Goal: Complete application form: Complete application form

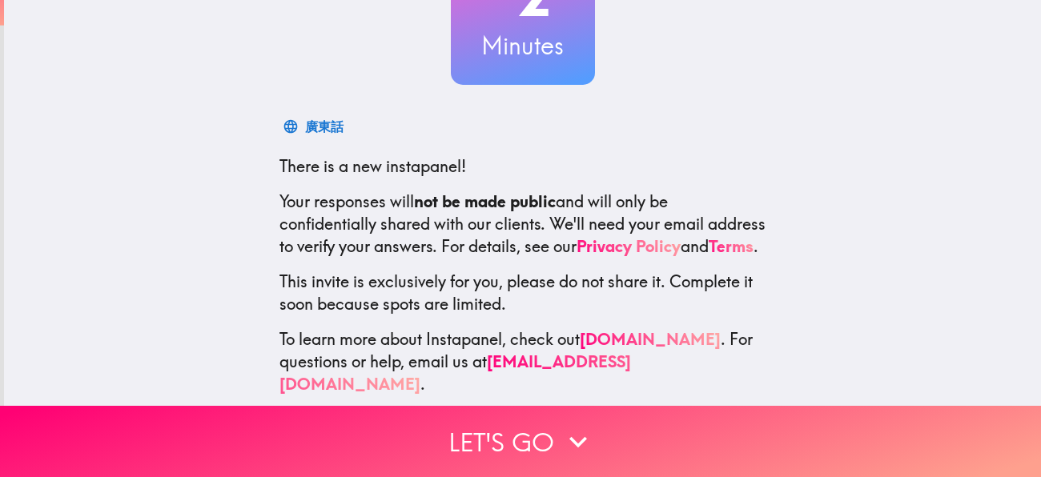
scroll to position [176, 0]
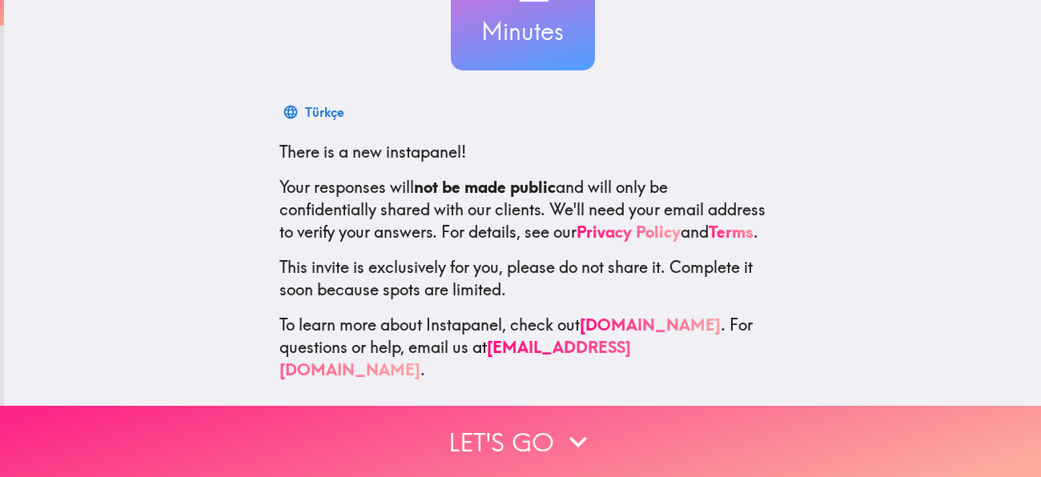
click at [564, 430] on icon "button" at bounding box center [577, 441] width 35 height 35
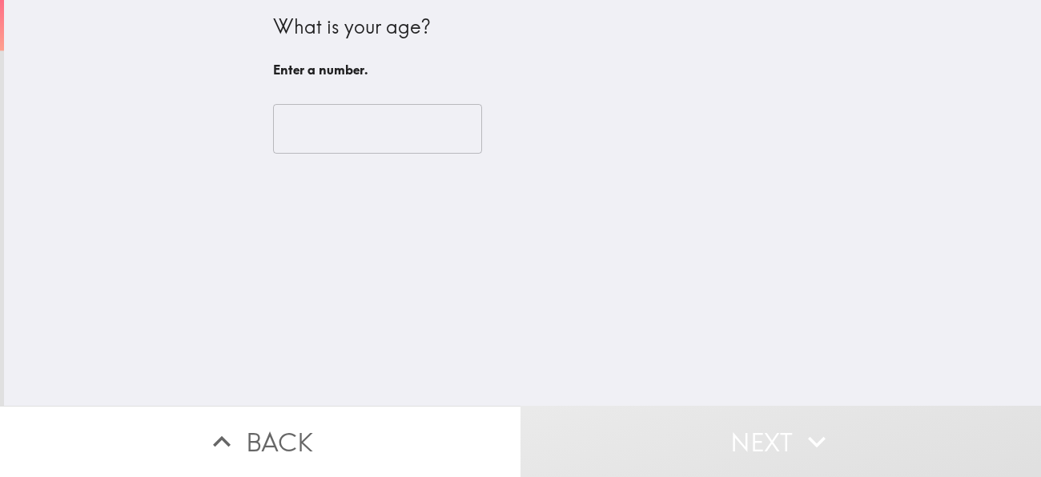
scroll to position [0, 0]
click at [355, 124] on input "number" at bounding box center [377, 129] width 209 height 50
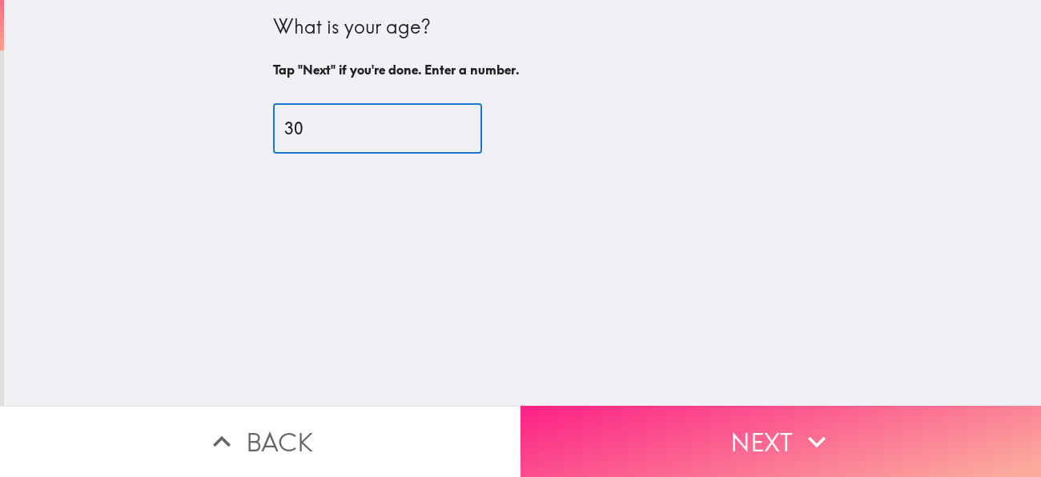
type input "30"
click at [757, 450] on button "Next" at bounding box center [780, 441] width 520 height 71
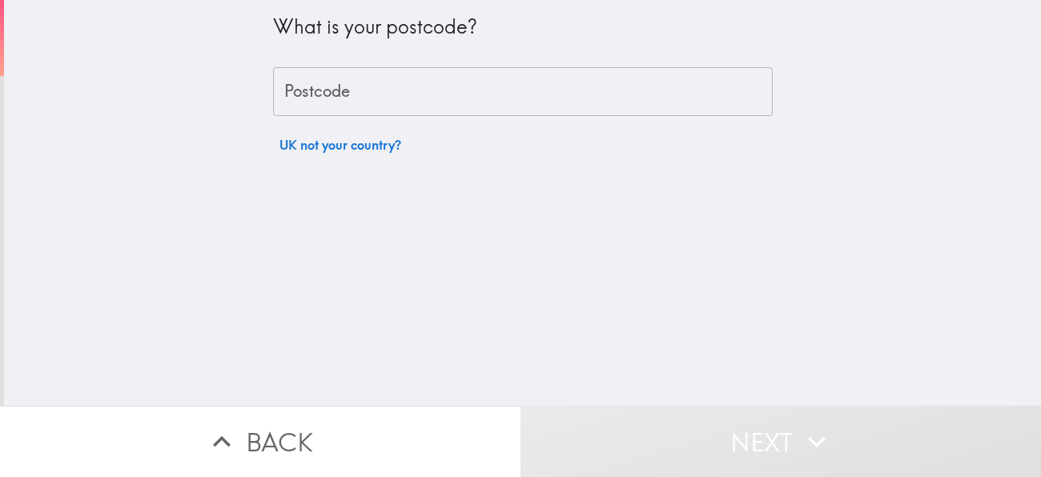
click at [508, 98] on input "Postcode" at bounding box center [523, 92] width 500 height 50
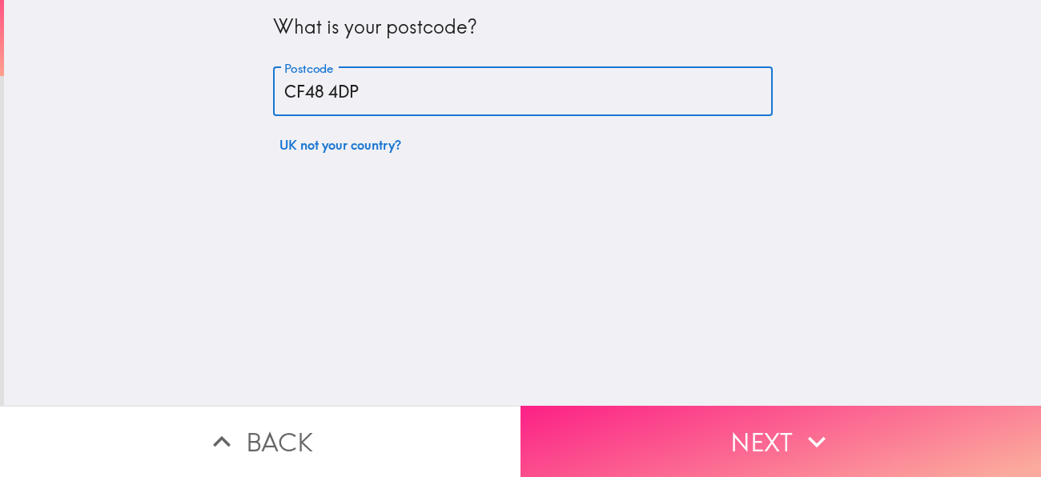
type input "CF48 4DP"
click at [719, 438] on button "Next" at bounding box center [780, 441] width 520 height 71
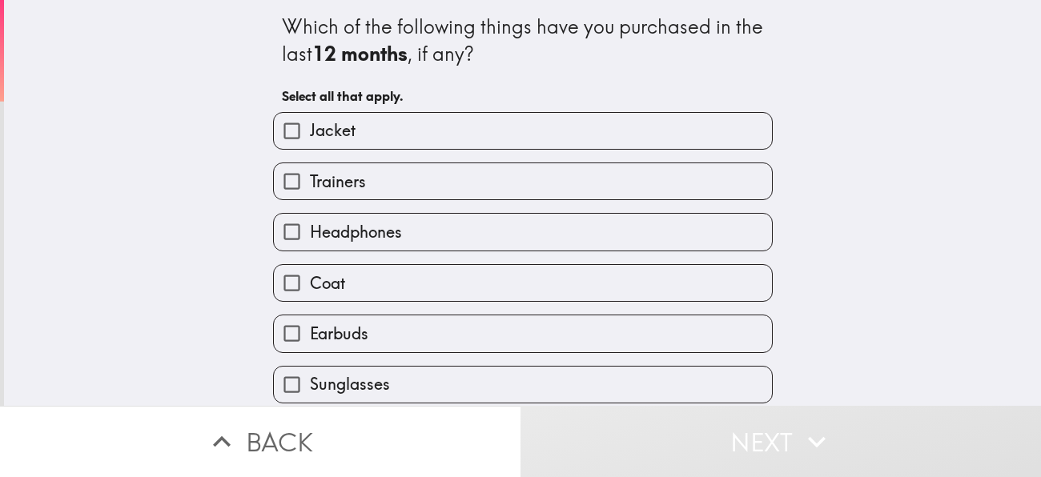
click at [652, 132] on label "Jacket" at bounding box center [523, 131] width 498 height 36
click at [310, 132] on input "Jacket" at bounding box center [292, 131] width 36 height 36
checkbox input "true"
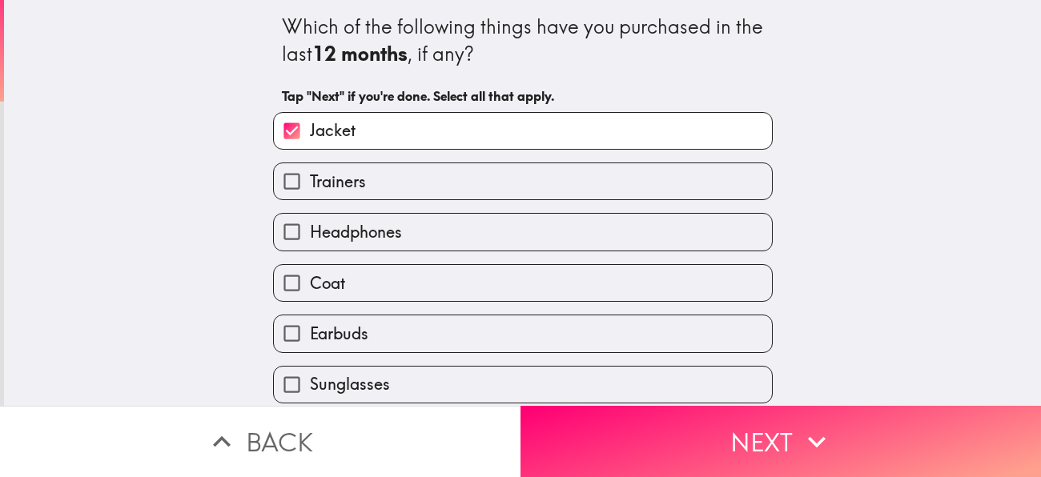
click at [626, 191] on label "Trainers" at bounding box center [523, 181] width 498 height 36
click at [310, 191] on input "Trainers" at bounding box center [292, 181] width 36 height 36
checkbox input "true"
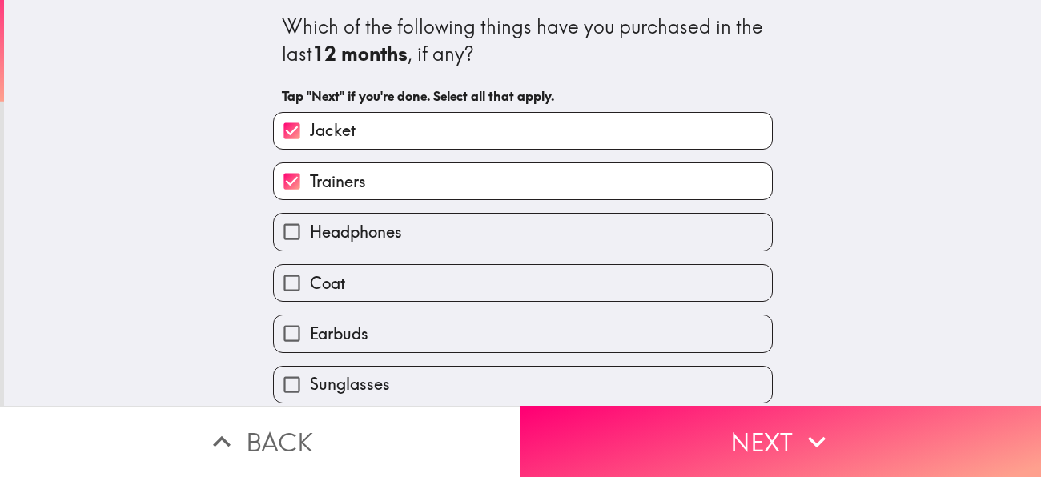
click at [569, 283] on label "Coat" at bounding box center [523, 283] width 498 height 36
click at [310, 283] on input "Coat" at bounding box center [292, 283] width 36 height 36
checkbox input "true"
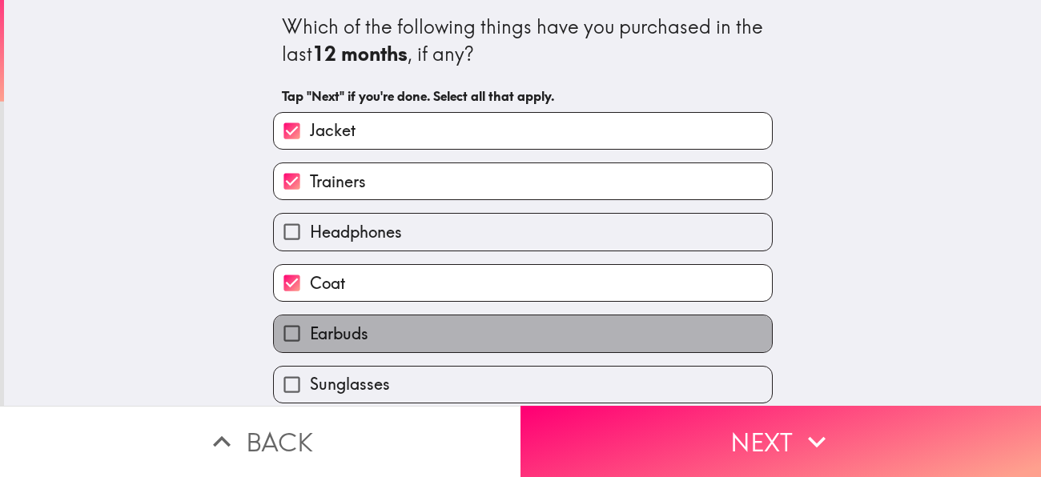
click at [551, 341] on label "Earbuds" at bounding box center [523, 333] width 498 height 36
click at [310, 341] on input "Earbuds" at bounding box center [292, 333] width 36 height 36
checkbox input "true"
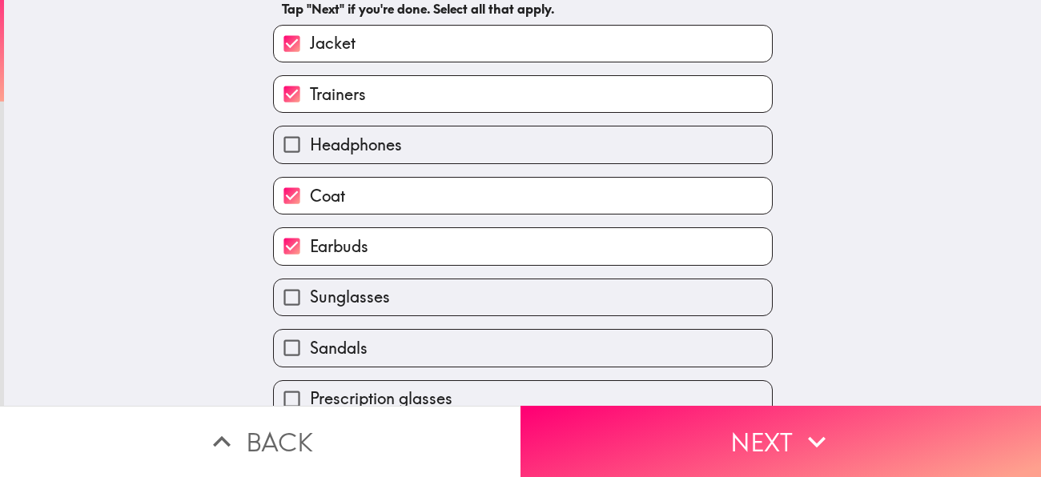
scroll to position [199, 0]
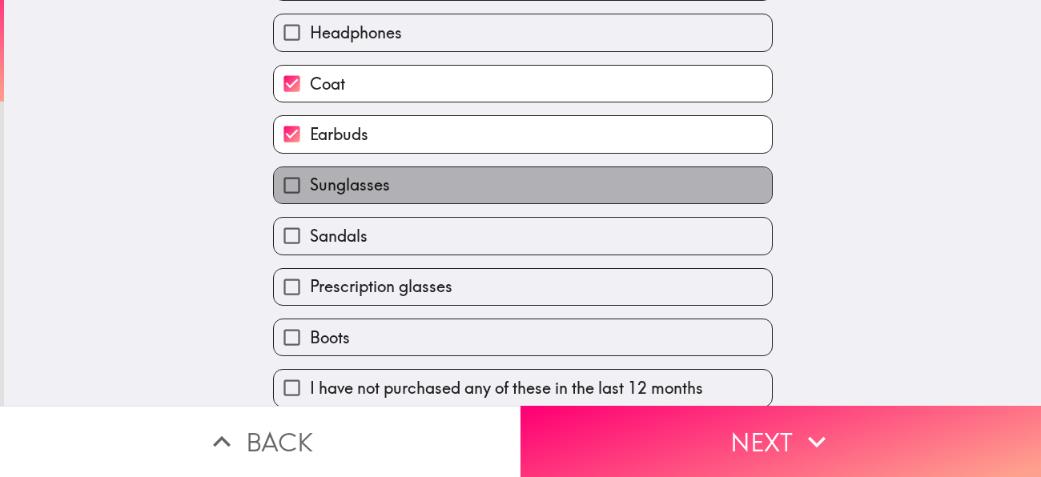
click at [543, 187] on label "Sunglasses" at bounding box center [523, 185] width 498 height 36
click at [310, 187] on input "Sunglasses" at bounding box center [292, 185] width 36 height 36
checkbox input "true"
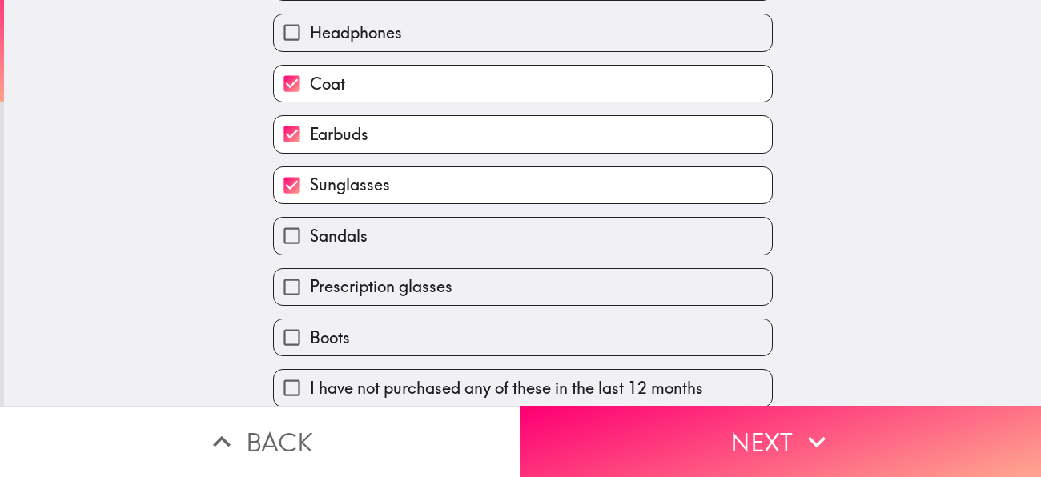
click at [502, 291] on label "Prescription glasses" at bounding box center [523, 287] width 498 height 36
click at [310, 291] on input "Prescription glasses" at bounding box center [292, 287] width 36 height 36
checkbox input "true"
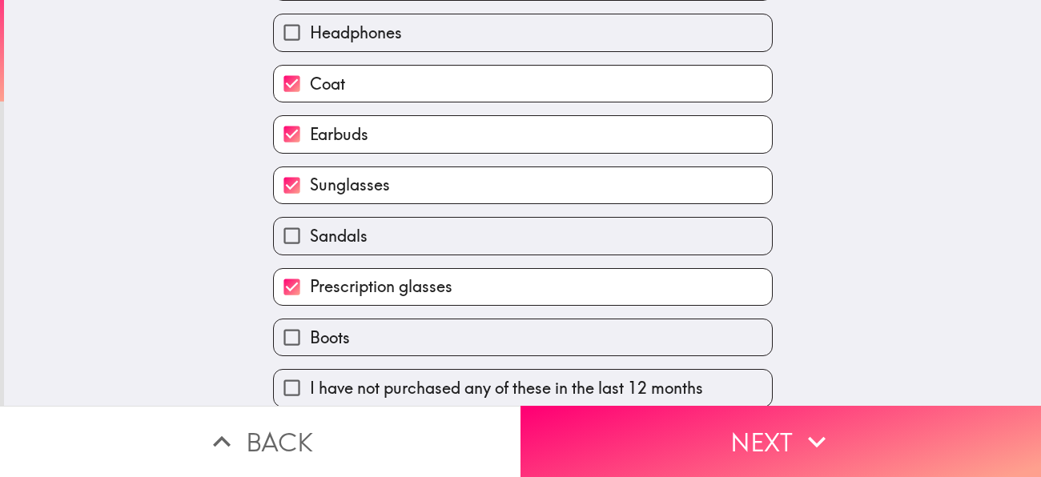
click at [509, 346] on label "Boots" at bounding box center [523, 337] width 498 height 36
click at [310, 346] on input "Boots" at bounding box center [292, 337] width 36 height 36
checkbox input "true"
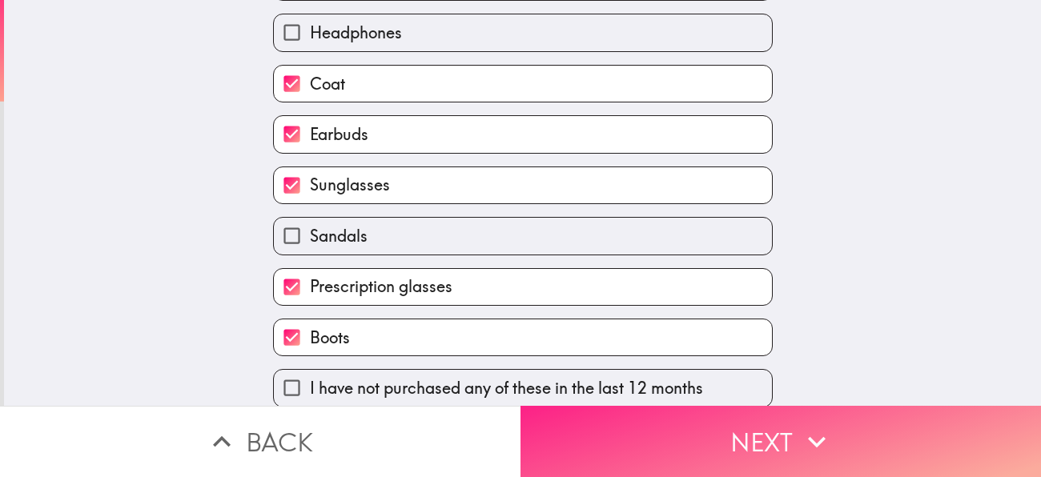
click at [627, 441] on button "Next" at bounding box center [780, 441] width 520 height 71
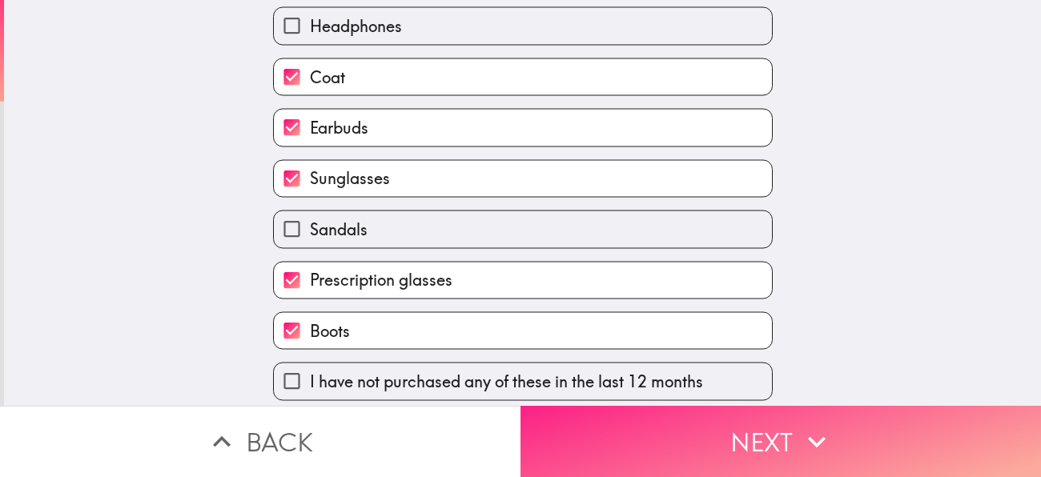
scroll to position [78, 0]
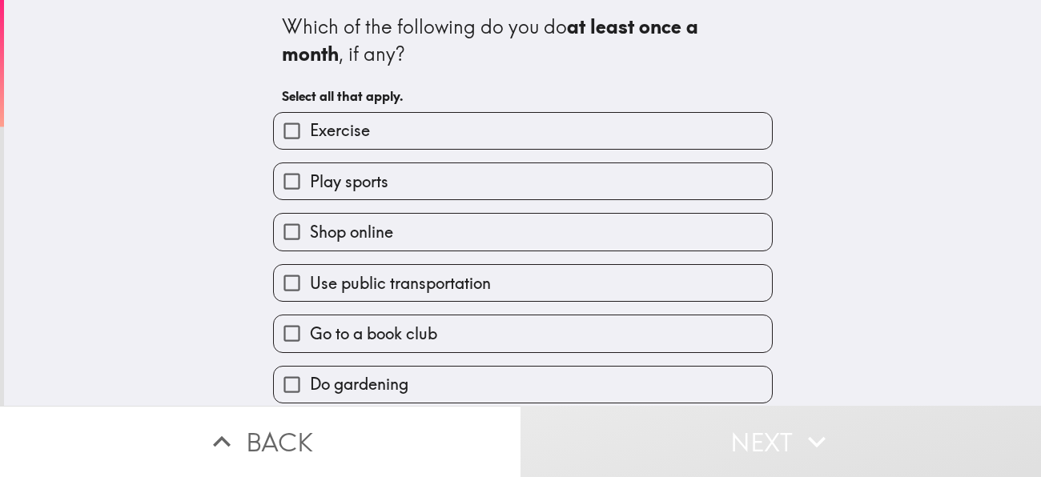
click at [512, 139] on label "Exercise" at bounding box center [523, 131] width 498 height 36
click at [310, 139] on input "Exercise" at bounding box center [292, 131] width 36 height 36
checkbox input "true"
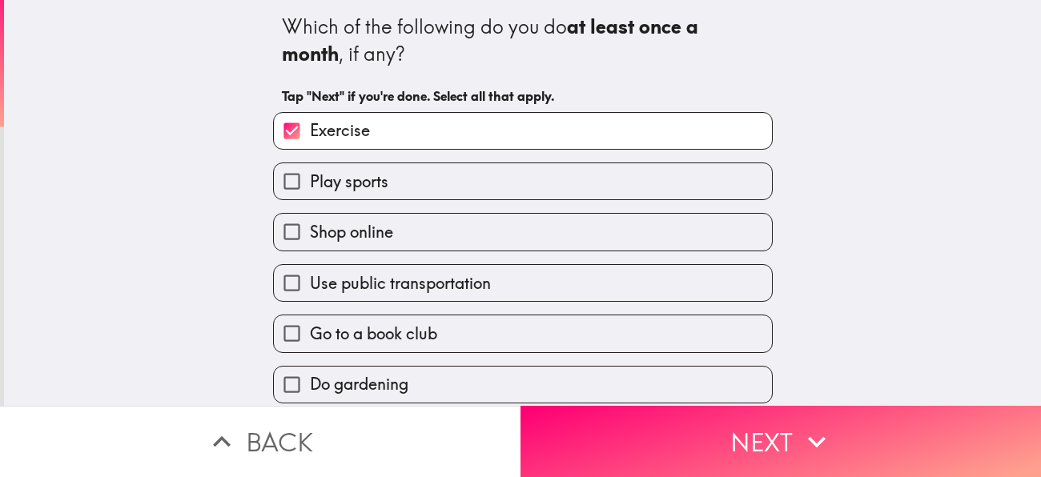
click at [510, 192] on label "Play sports" at bounding box center [523, 181] width 498 height 36
click at [310, 192] on input "Play sports" at bounding box center [292, 181] width 36 height 36
checkbox input "true"
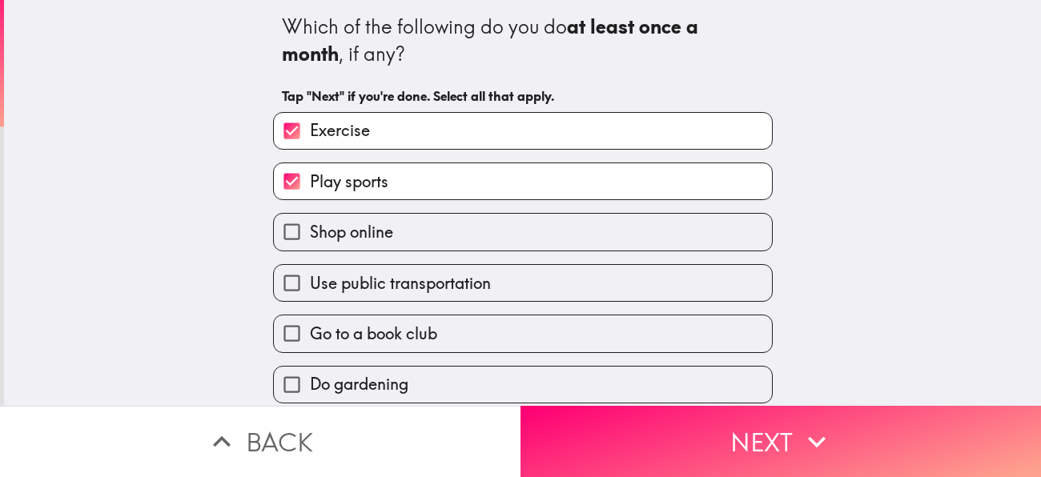
click at [496, 248] on label "Shop online" at bounding box center [523, 232] width 498 height 36
click at [310, 248] on input "Shop online" at bounding box center [292, 232] width 36 height 36
checkbox input "true"
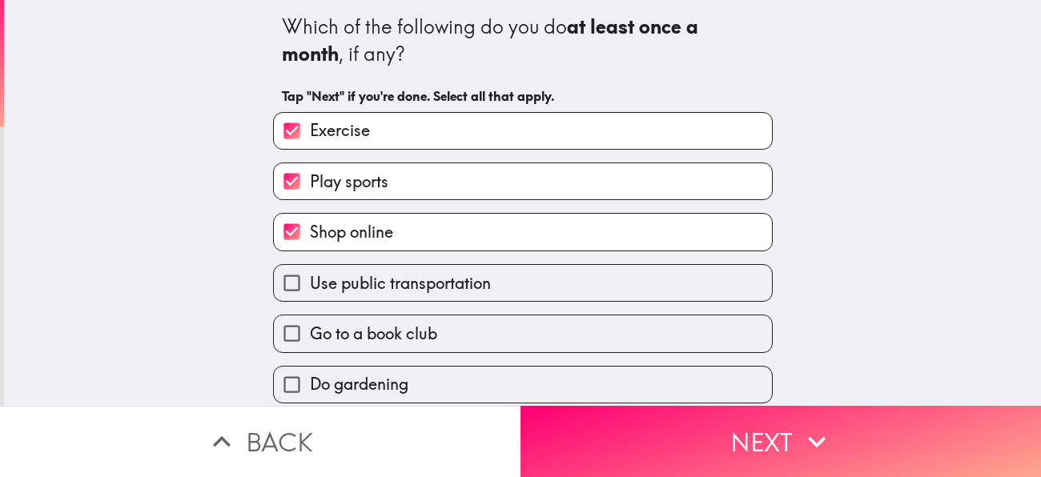
click at [520, 295] on label "Use public transportation" at bounding box center [523, 283] width 498 height 36
click at [310, 295] on input "Use public transportation" at bounding box center [292, 283] width 36 height 36
checkbox input "true"
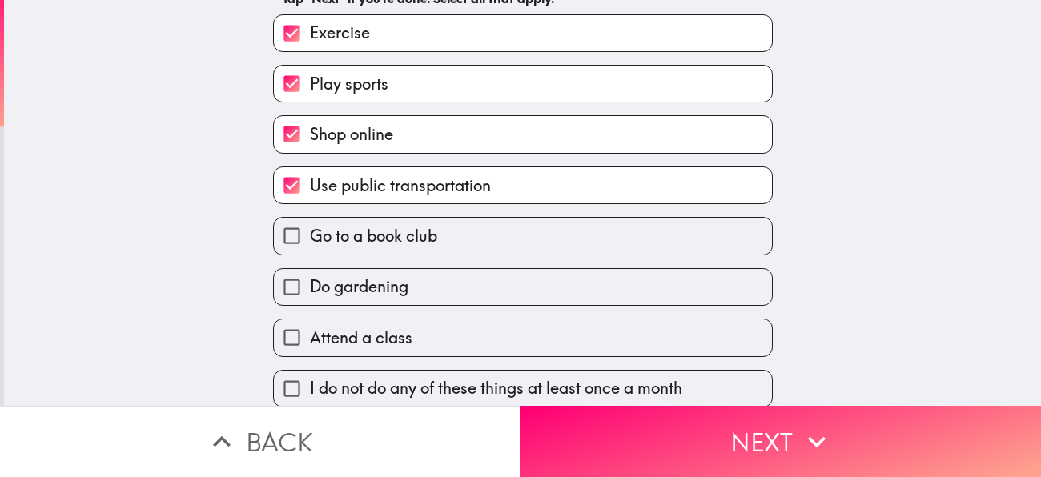
scroll to position [95, 0]
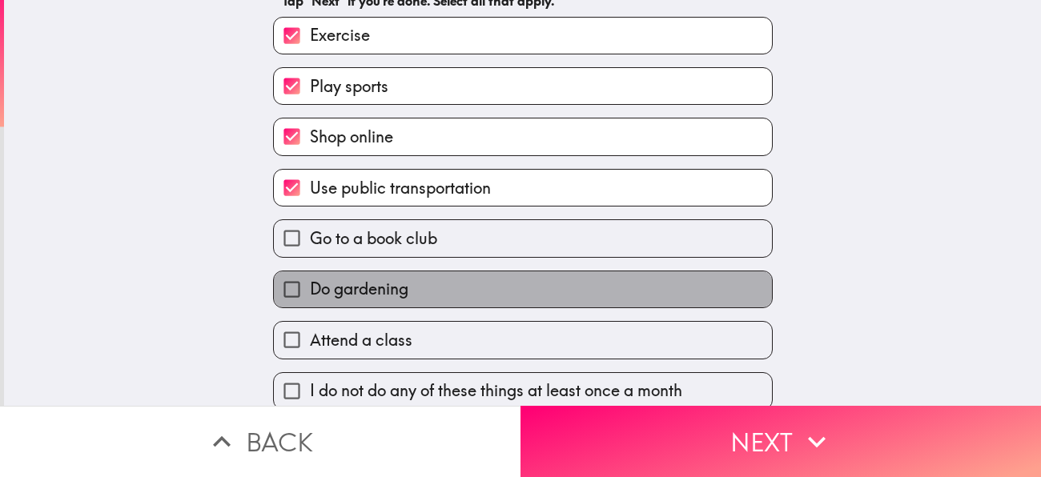
click at [435, 288] on label "Do gardening" at bounding box center [523, 289] width 498 height 36
click at [310, 288] on input "Do gardening" at bounding box center [292, 289] width 36 height 36
checkbox input "true"
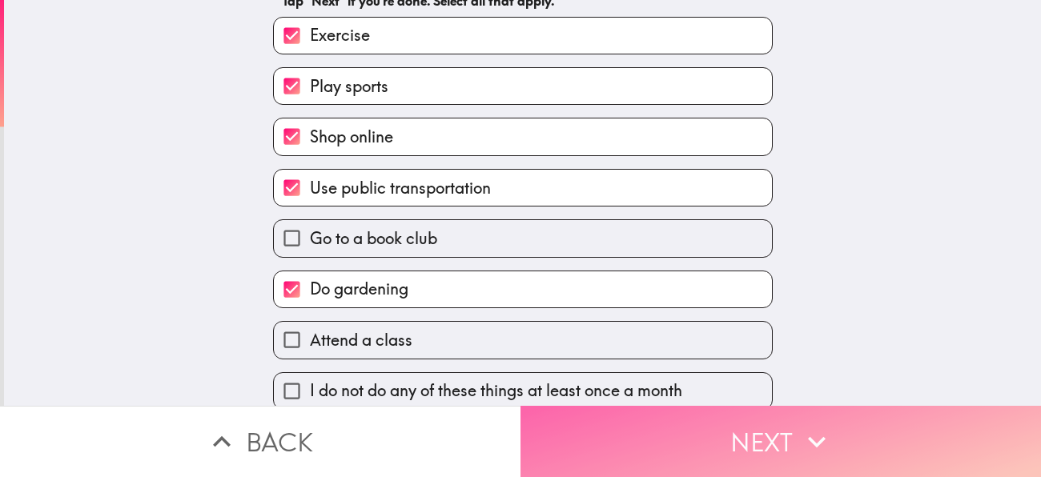
click at [619, 441] on button "Next" at bounding box center [780, 441] width 520 height 71
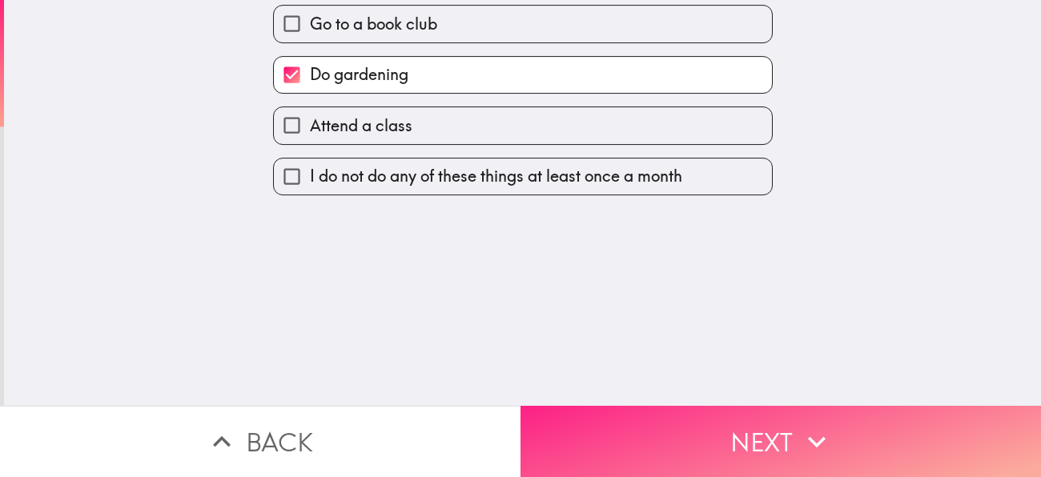
scroll to position [0, 0]
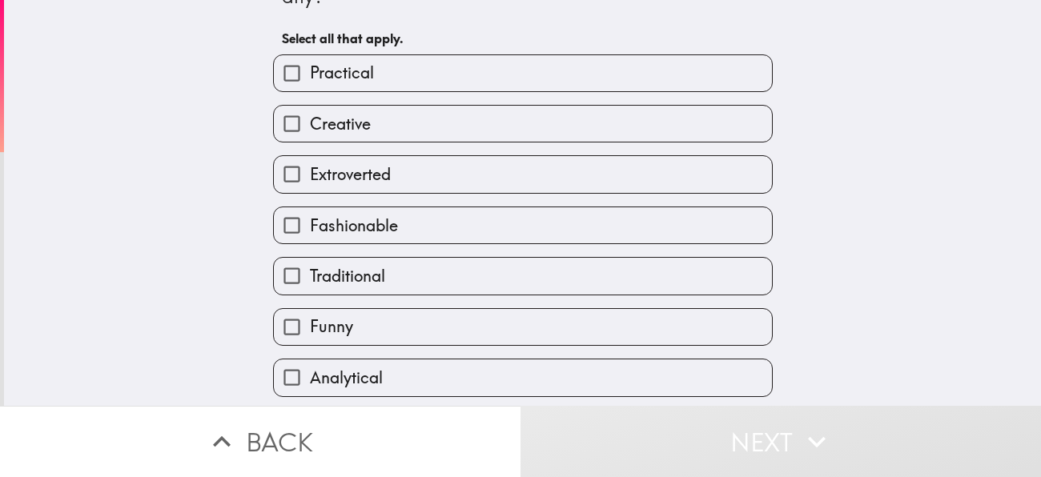
scroll to position [60, 0]
click at [436, 176] on label "Extroverted" at bounding box center [523, 172] width 498 height 36
click at [310, 176] on input "Extroverted" at bounding box center [292, 172] width 36 height 36
checkbox input "true"
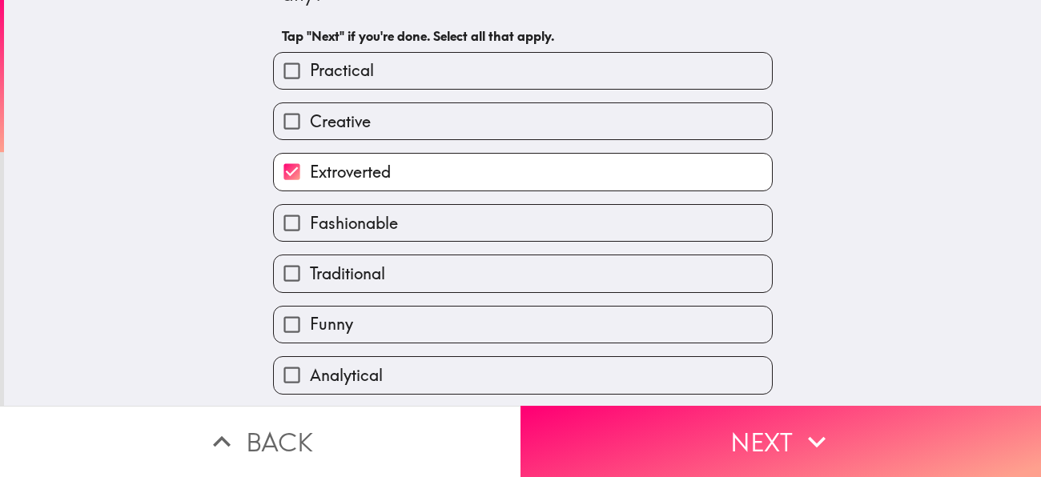
click at [409, 271] on label "Traditional" at bounding box center [523, 273] width 498 height 36
click at [310, 271] on input "Traditional" at bounding box center [292, 273] width 36 height 36
checkbox input "true"
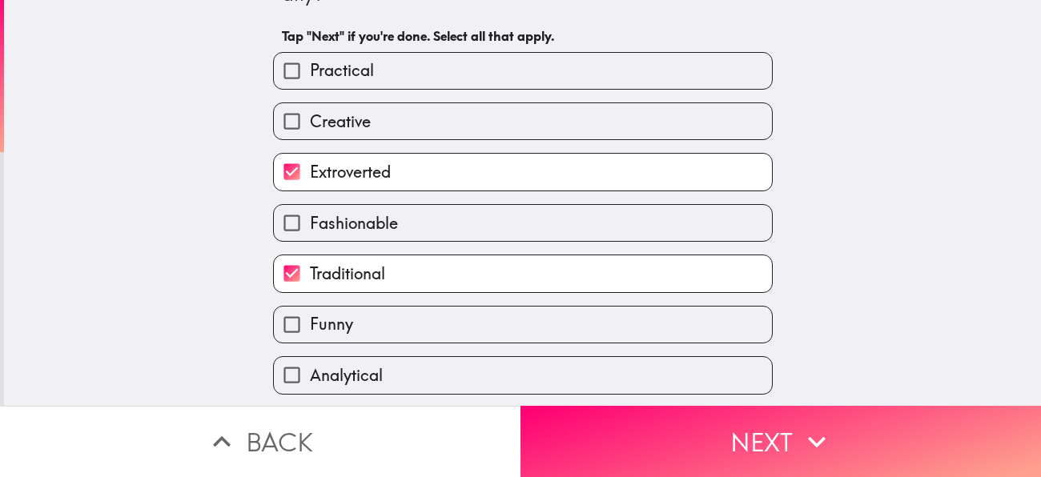
click at [402, 377] on label "Analytical" at bounding box center [523, 375] width 498 height 36
click at [310, 377] on input "Analytical" at bounding box center [292, 375] width 36 height 36
checkbox input "true"
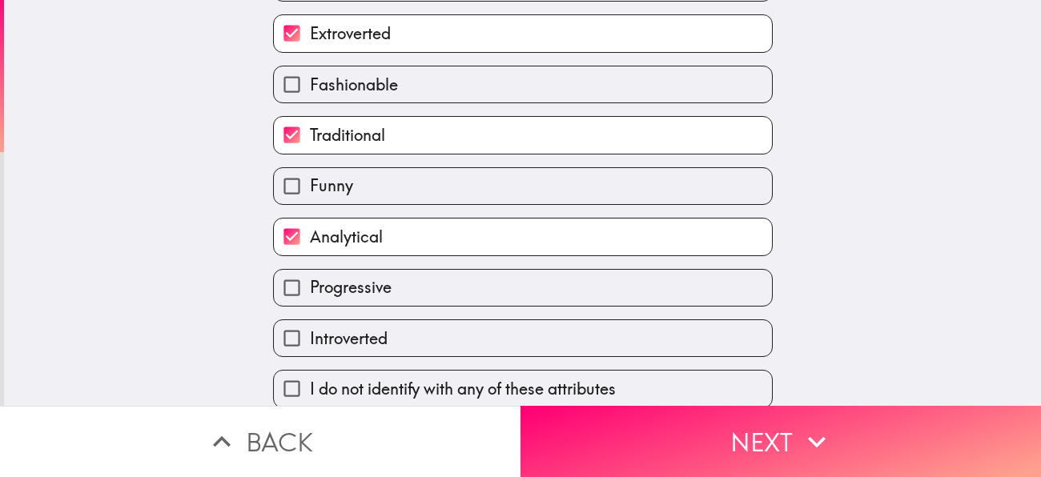
click at [410, 200] on label "Funny" at bounding box center [523, 186] width 498 height 36
click at [310, 200] on input "Funny" at bounding box center [292, 186] width 36 height 36
checkbox input "true"
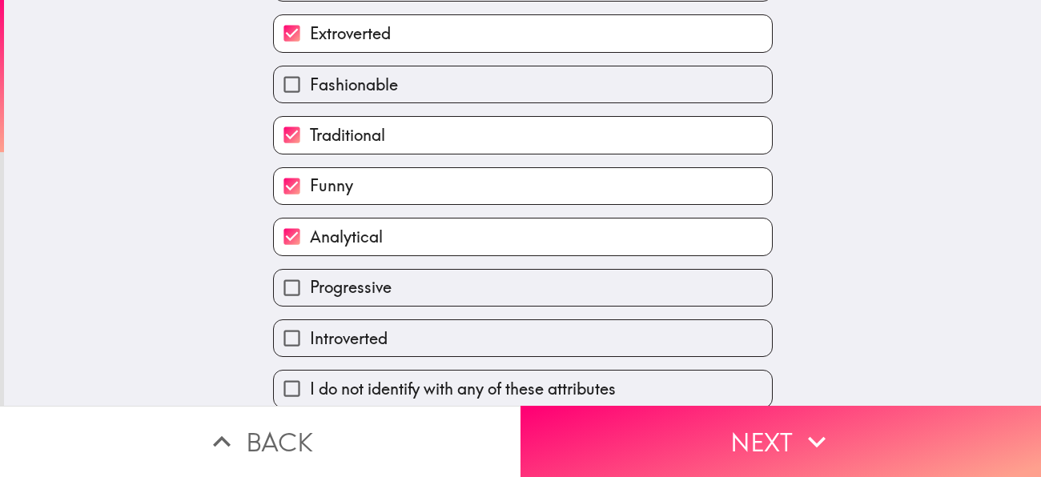
scroll to position [199, 0]
click at [439, 291] on label "Progressive" at bounding box center [523, 287] width 498 height 36
click at [310, 291] on input "Progressive" at bounding box center [292, 287] width 36 height 36
checkbox input "true"
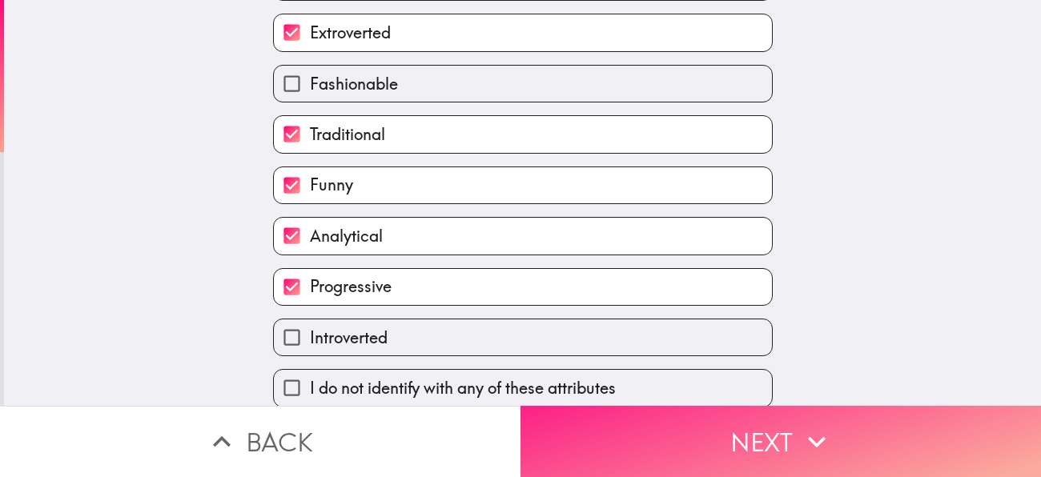
click at [600, 441] on button "Next" at bounding box center [780, 441] width 520 height 71
